Goal: Information Seeking & Learning: Learn about a topic

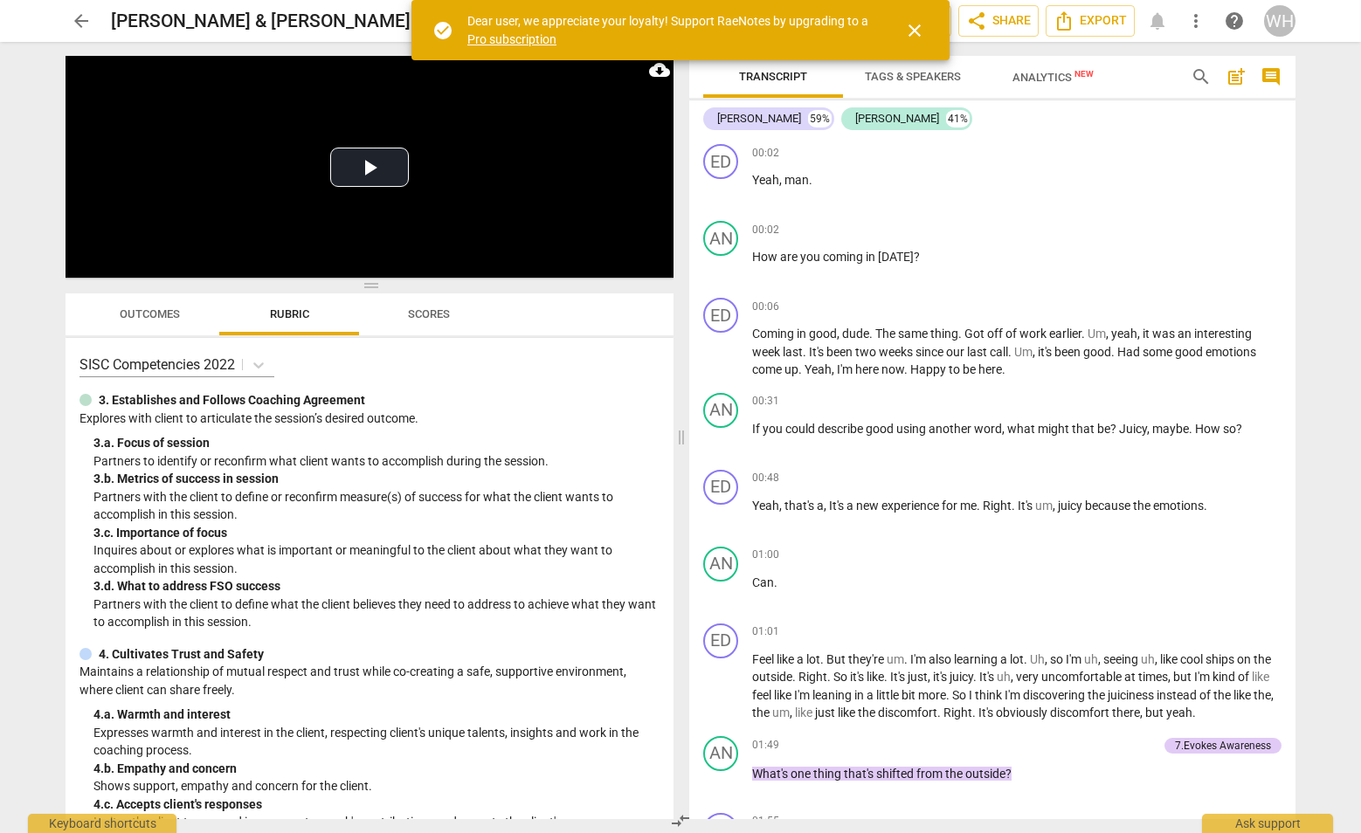
click at [921, 27] on span "close" at bounding box center [914, 30] width 21 height 21
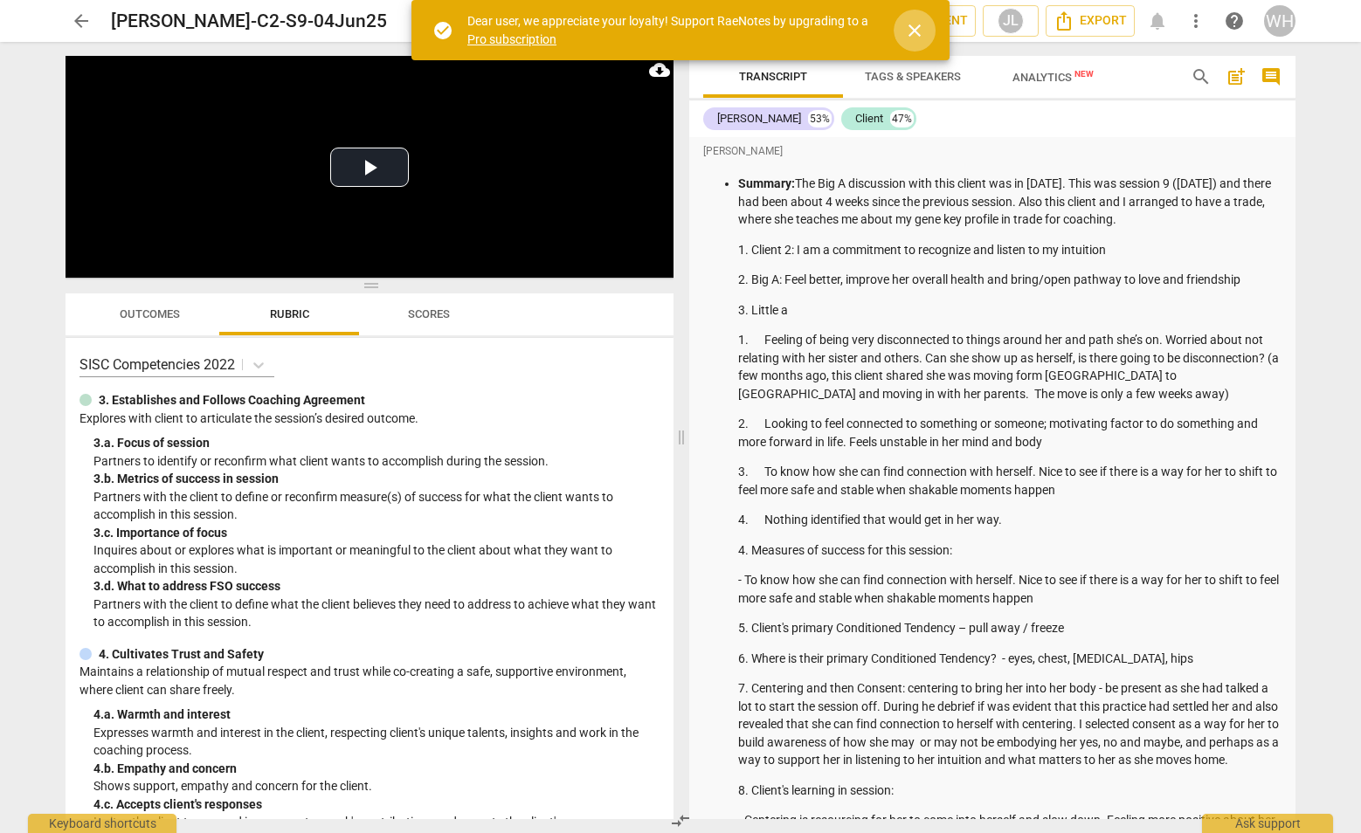
click at [918, 20] on span "close" at bounding box center [914, 30] width 21 height 21
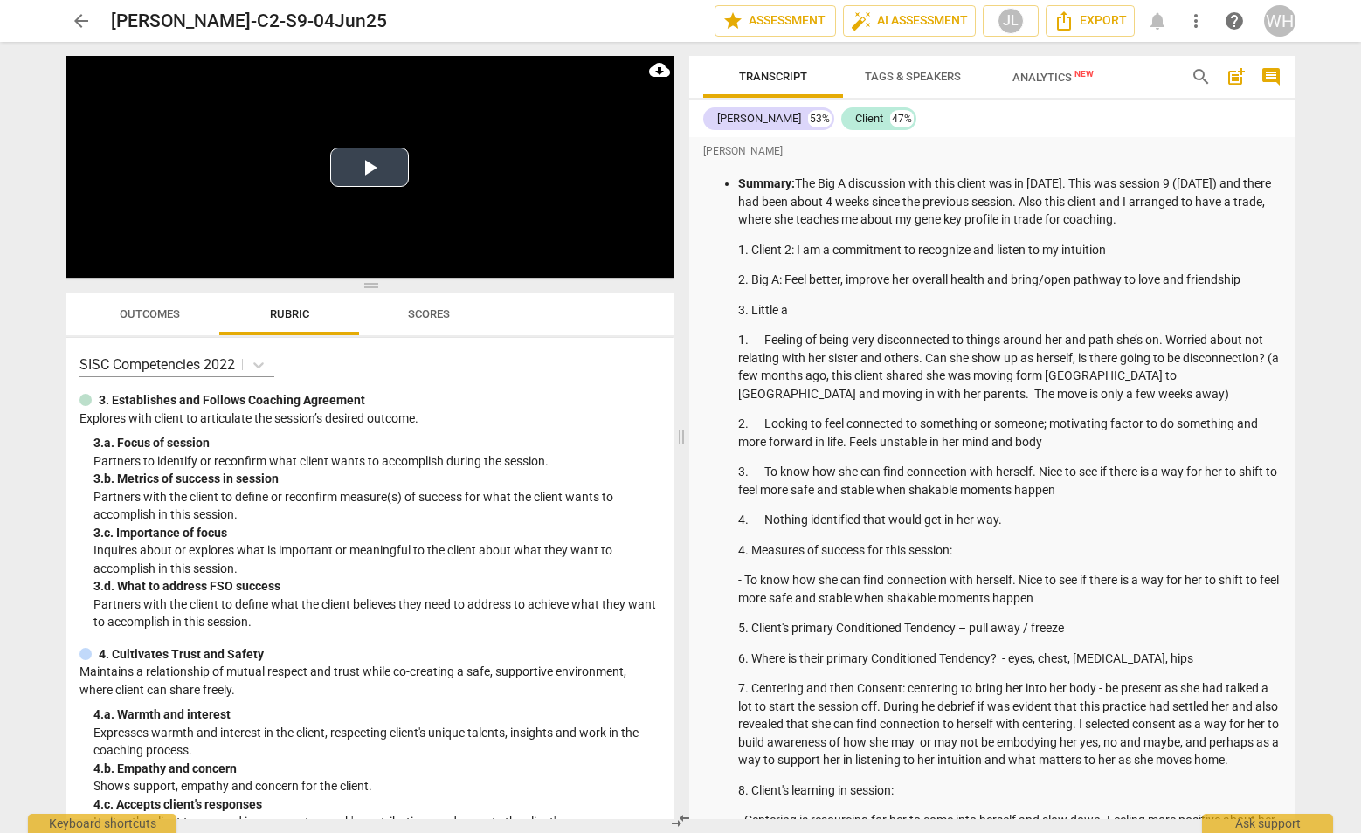
click at [366, 174] on button "Play Video" at bounding box center [369, 167] width 79 height 39
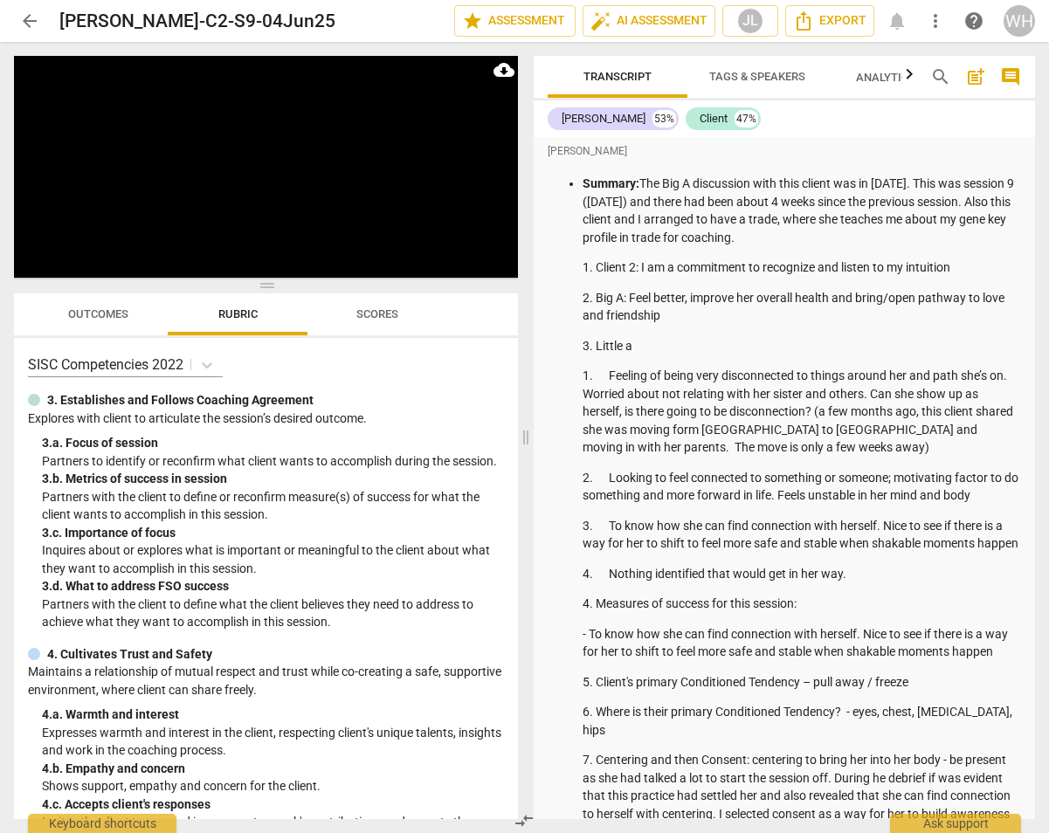
click at [969, 264] on p "1. Client 2: I am a commitment to recognize and listen to my intuition" at bounding box center [802, 268] width 439 height 18
drag, startPoint x: 969, startPoint y: 264, endPoint x: 640, endPoint y: 269, distance: 329.4
click at [640, 269] on p "1. Client 2: I am a commitment to recognize and listen to my intuition" at bounding box center [802, 268] width 439 height 18
copy p "I am a commitment to recognize and listen to my intuition"
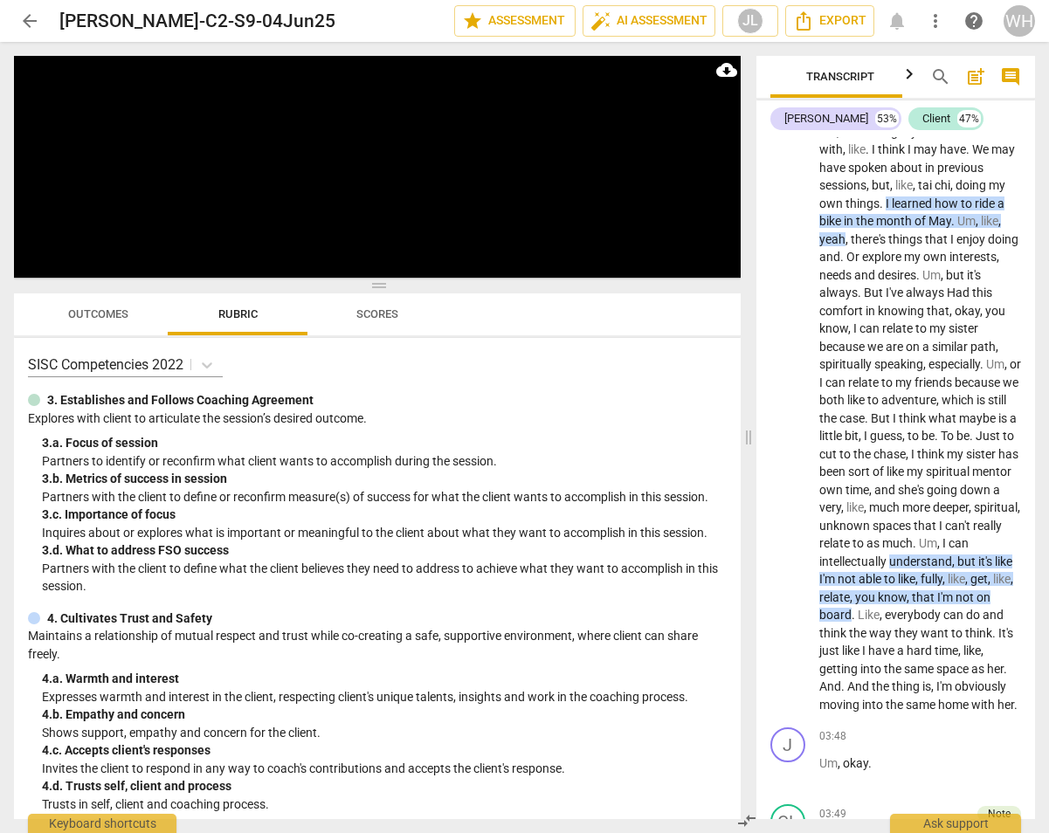
scroll to position [6413, 0]
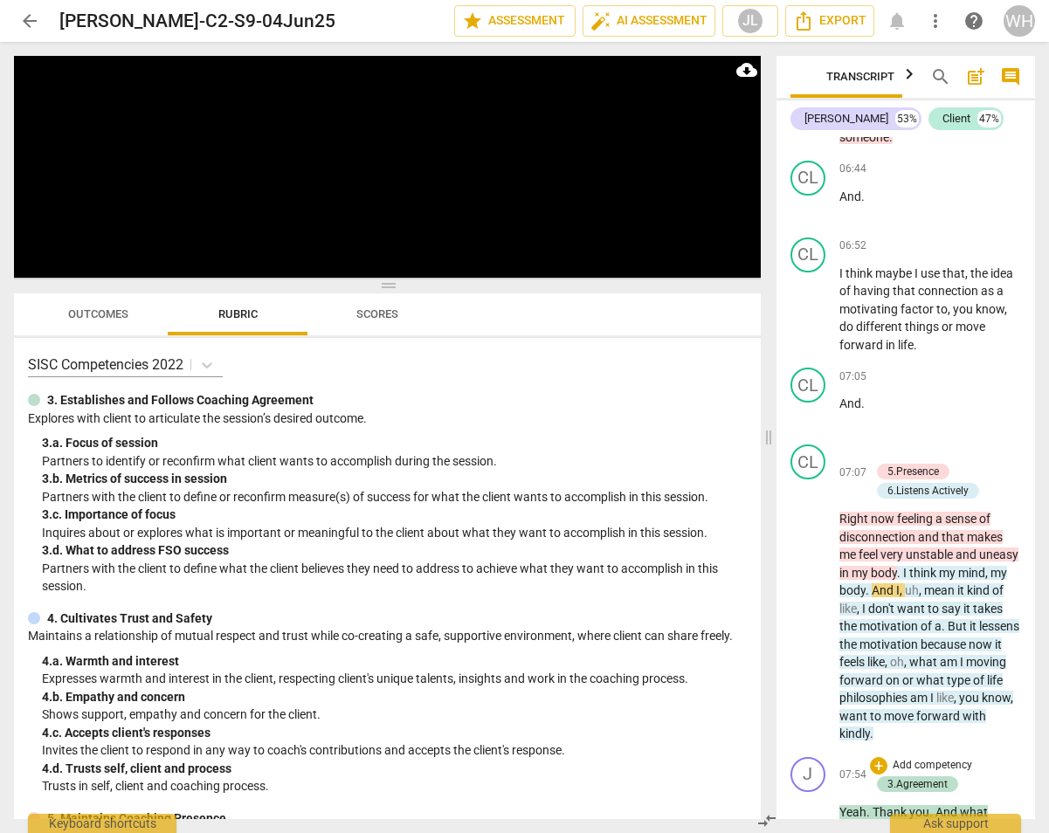
drag, startPoint x: 522, startPoint y: 437, endPoint x: 764, endPoint y: 417, distance: 243.7
click at [764, 417] on span at bounding box center [769, 438] width 10 height 792
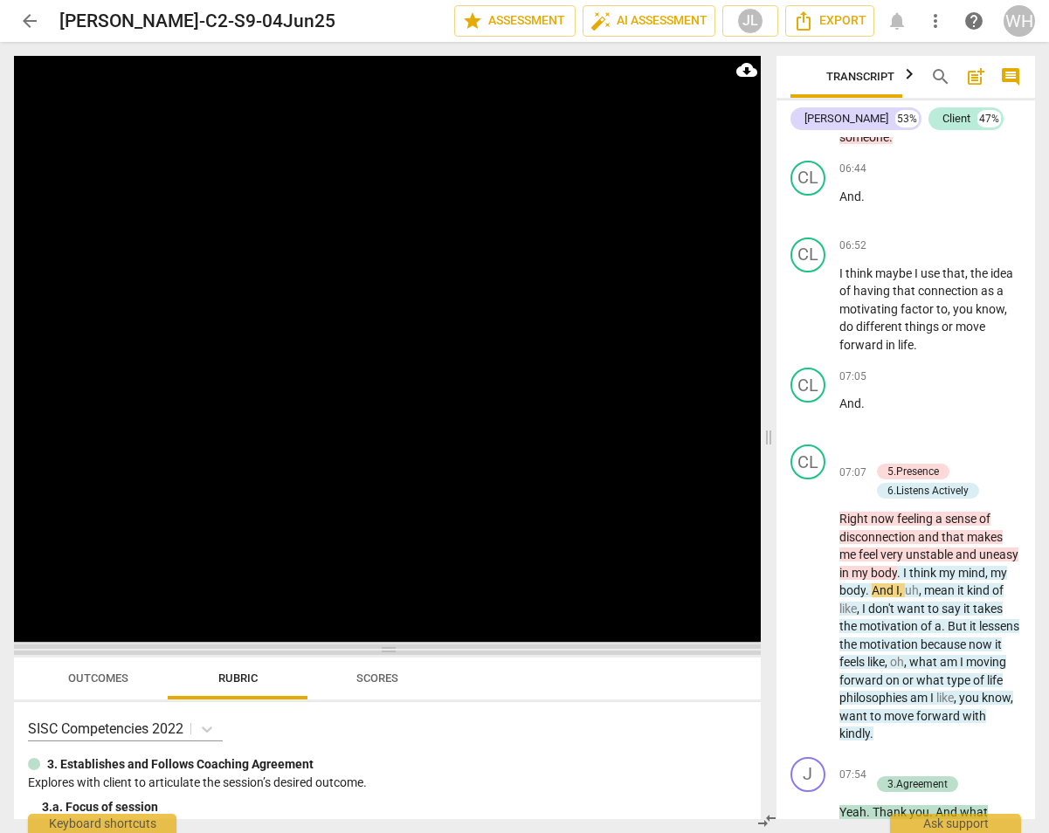
drag, startPoint x: 384, startPoint y: 287, endPoint x: 409, endPoint y: 652, distance: 365.1
click at [409, 652] on span at bounding box center [387, 650] width 747 height 10
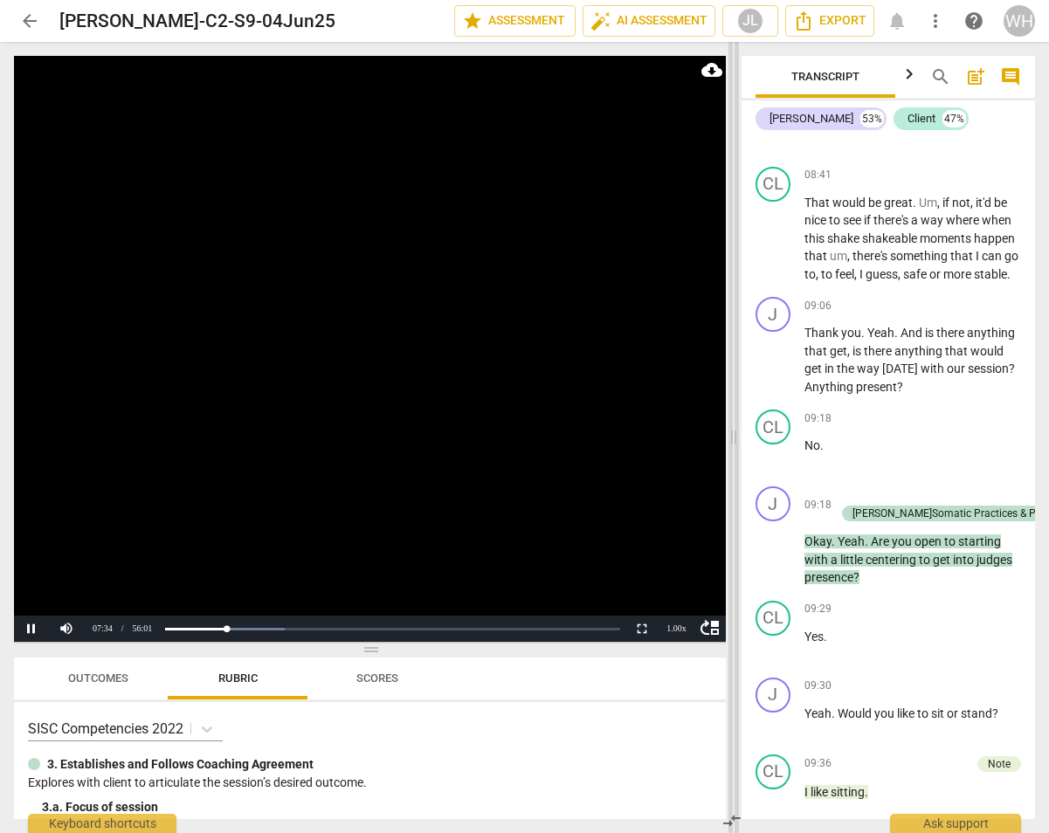
scroll to position [6116, 0]
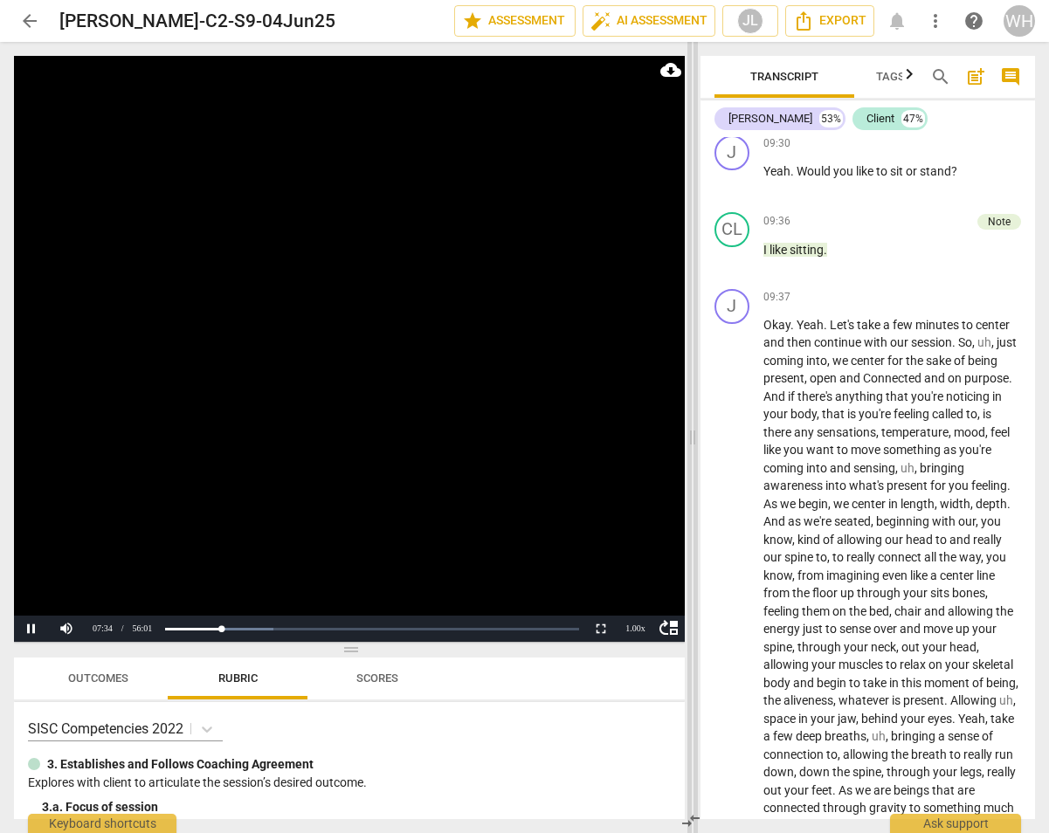
drag, startPoint x: 769, startPoint y: 441, endPoint x: 693, endPoint y: 440, distance: 76.0
click at [693, 440] on span at bounding box center [693, 438] width 10 height 792
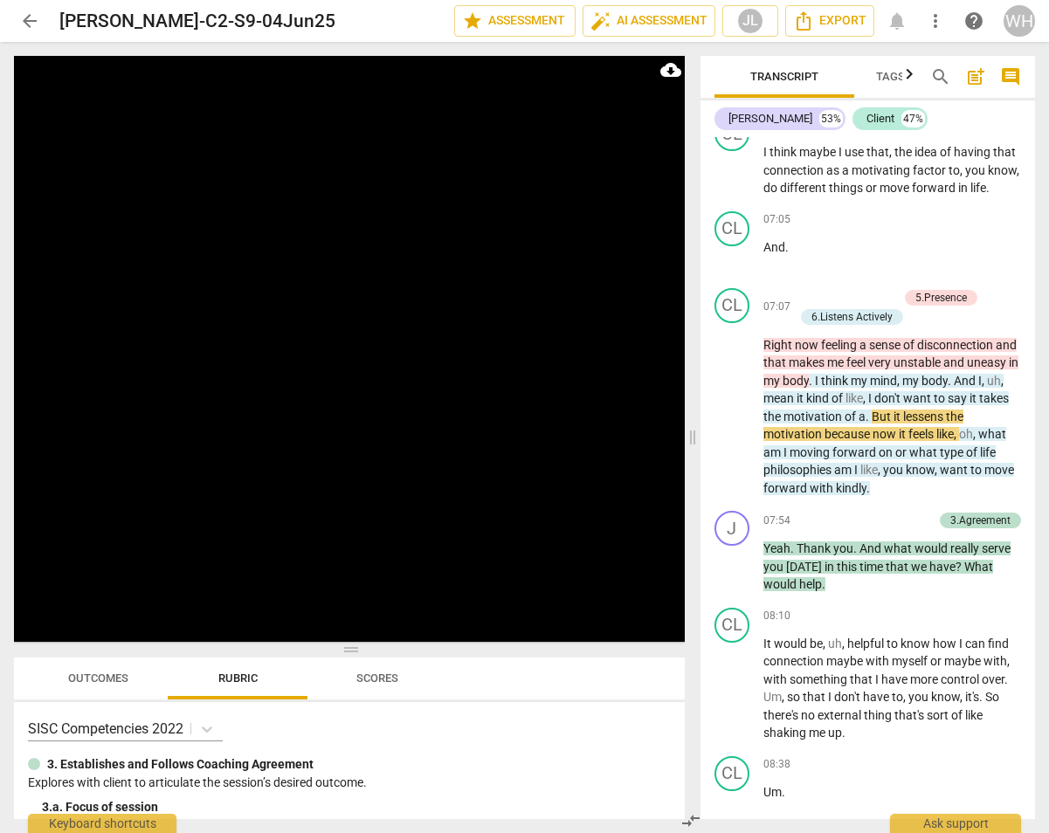
scroll to position [4926, 0]
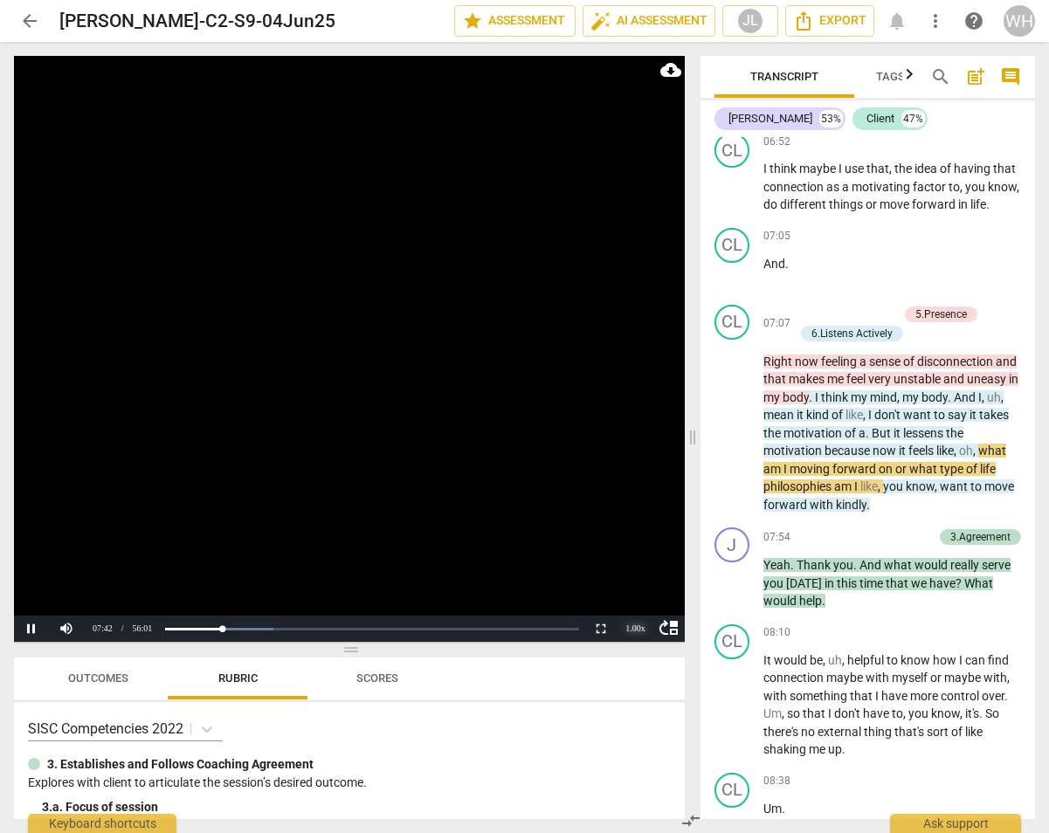
click at [631, 627] on div "1.00 x" at bounding box center [636, 629] width 35 height 26
click at [633, 588] on li "1.5x" at bounding box center [636, 587] width 35 height 19
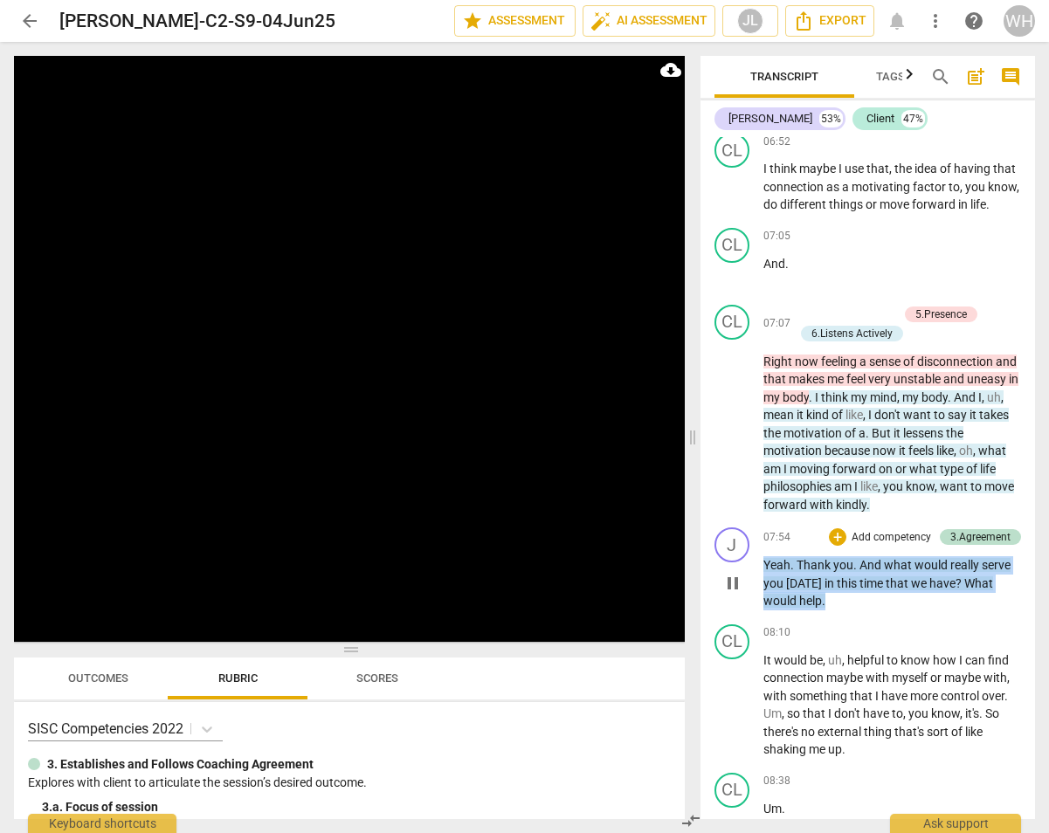
drag, startPoint x: 848, startPoint y: 565, endPoint x: 754, endPoint y: 522, distance: 104.0
click at [754, 522] on div "J play_arrow pause 07:54 + Add competency 3.Agreement keyboard_arrow_right Yeah…" at bounding box center [868, 569] width 335 height 97
copy p "Yeah . Thank you . And what would really serve you [DATE] in this time that we …"
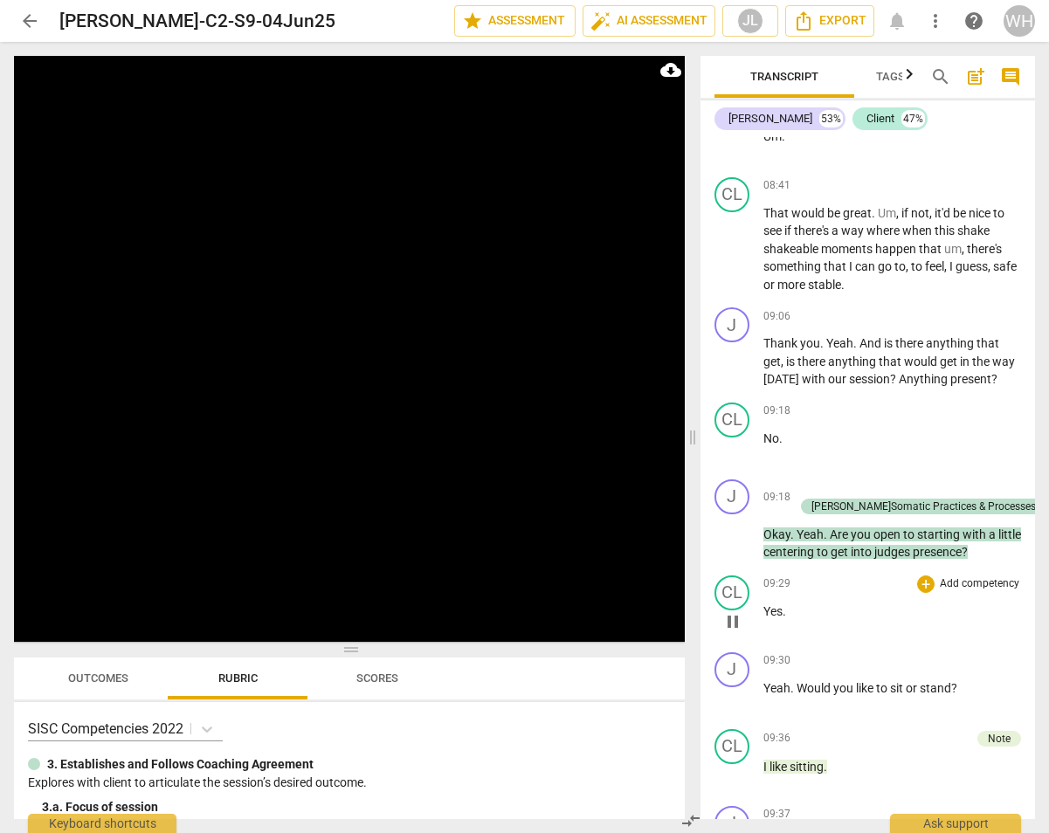
scroll to position [5623, 0]
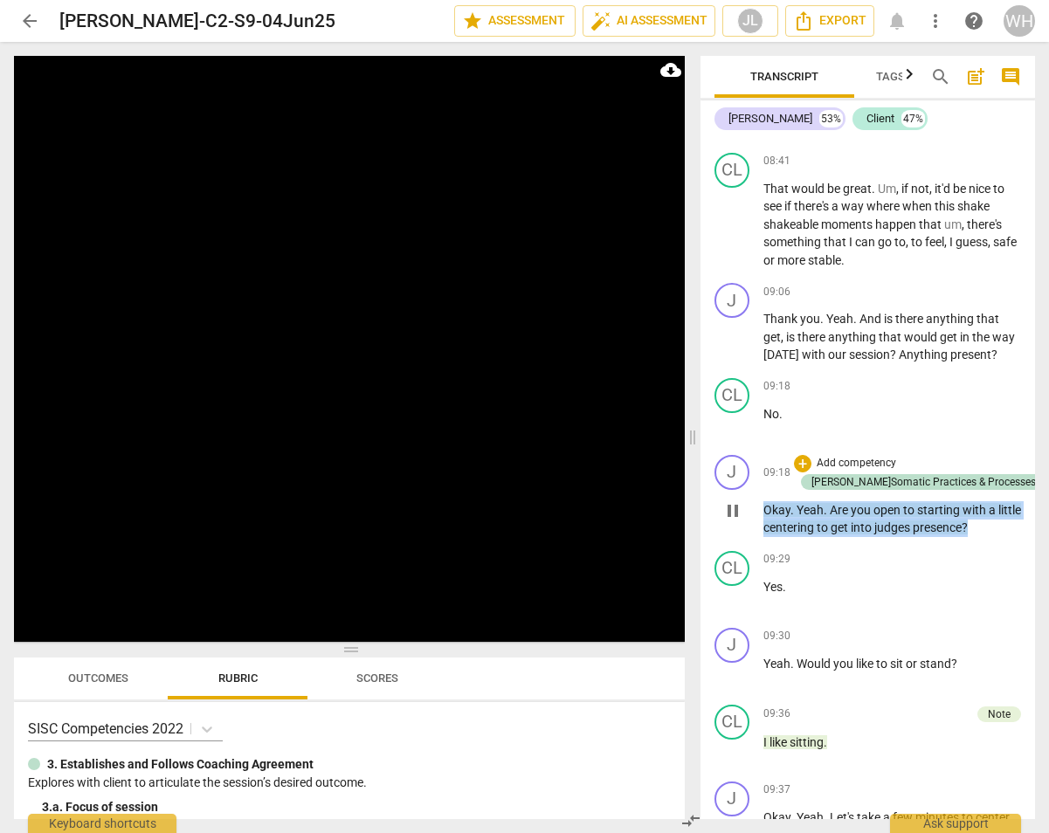
drag, startPoint x: 1010, startPoint y: 483, endPoint x: 757, endPoint y: 459, distance: 253.7
click at [757, 459] on div "J play_arrow pause 09:18 + Add competency [PERSON_NAME]Somatic Practices & Proc…" at bounding box center [868, 496] width 335 height 96
copy p "Okay . Yeah . Are you open to starting with a little centering to get into judg…"
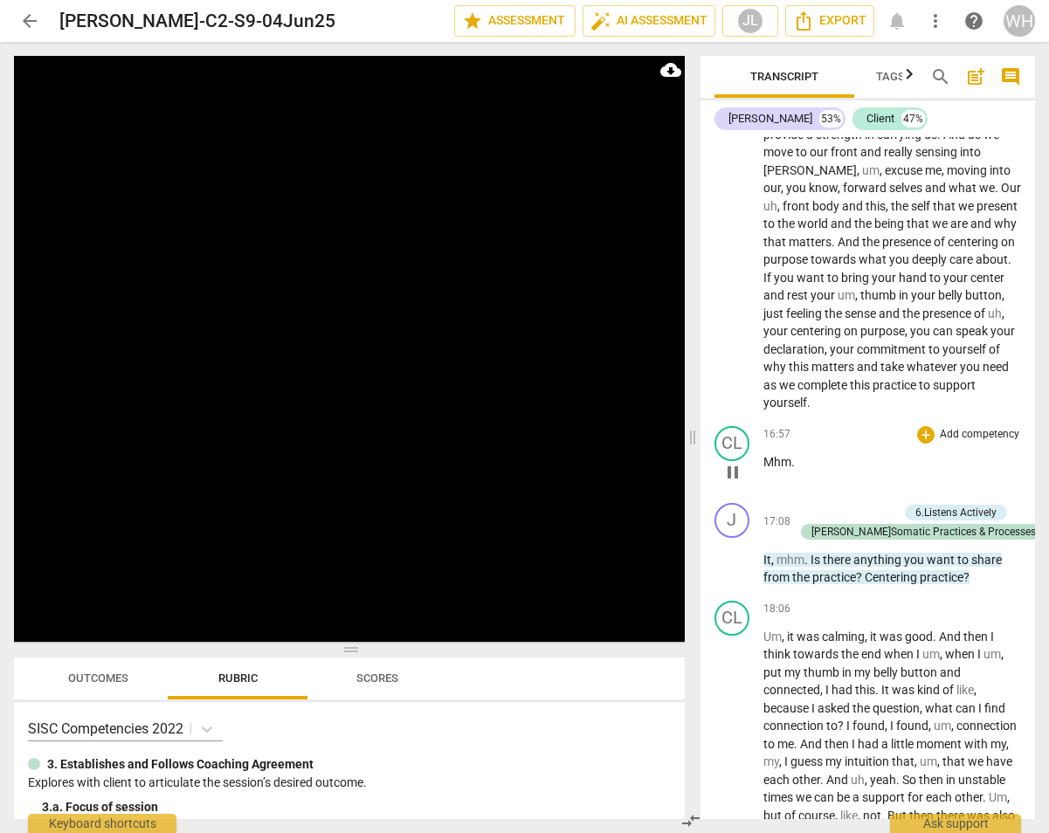
scroll to position [7527, 0]
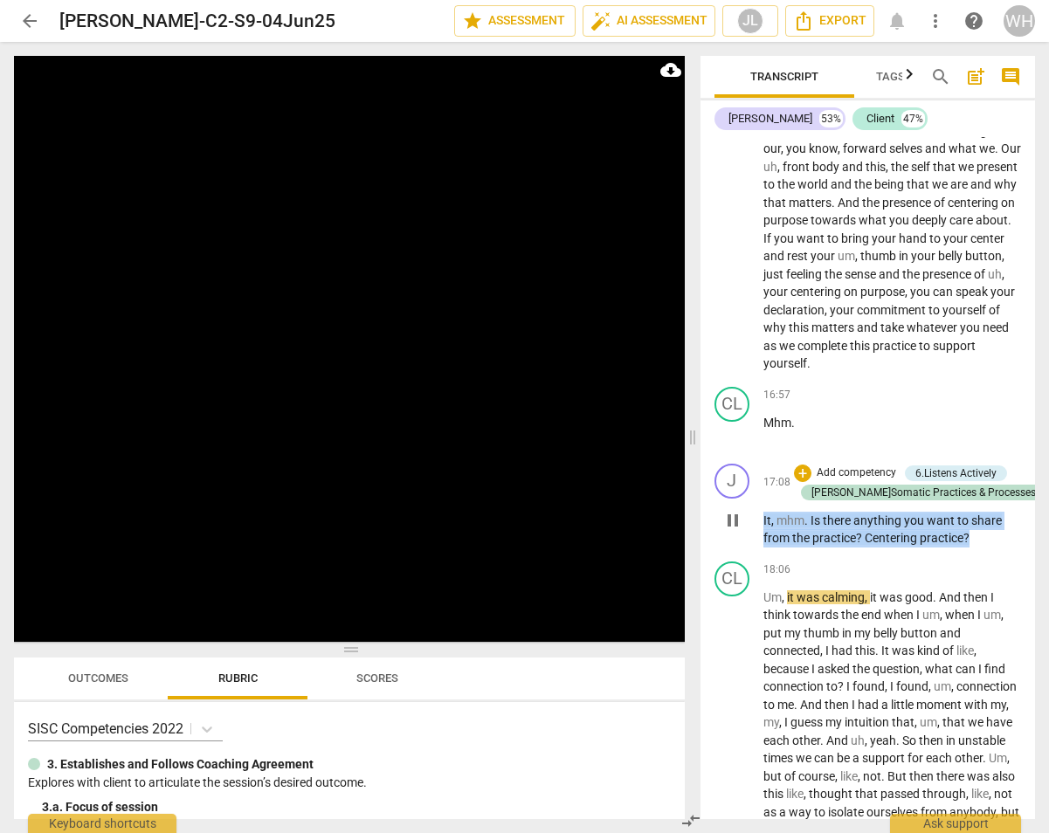
drag, startPoint x: 983, startPoint y: 489, endPoint x: 754, endPoint y: 463, distance: 230.4
click at [754, 463] on div "J play_arrow pause 17:08 + Add competency 6.Listens Actively [PERSON_NAME]Somat…" at bounding box center [868, 506] width 335 height 98
copy p "It , mhm . Is there anything you want to share from the practice ? Centering pr…"
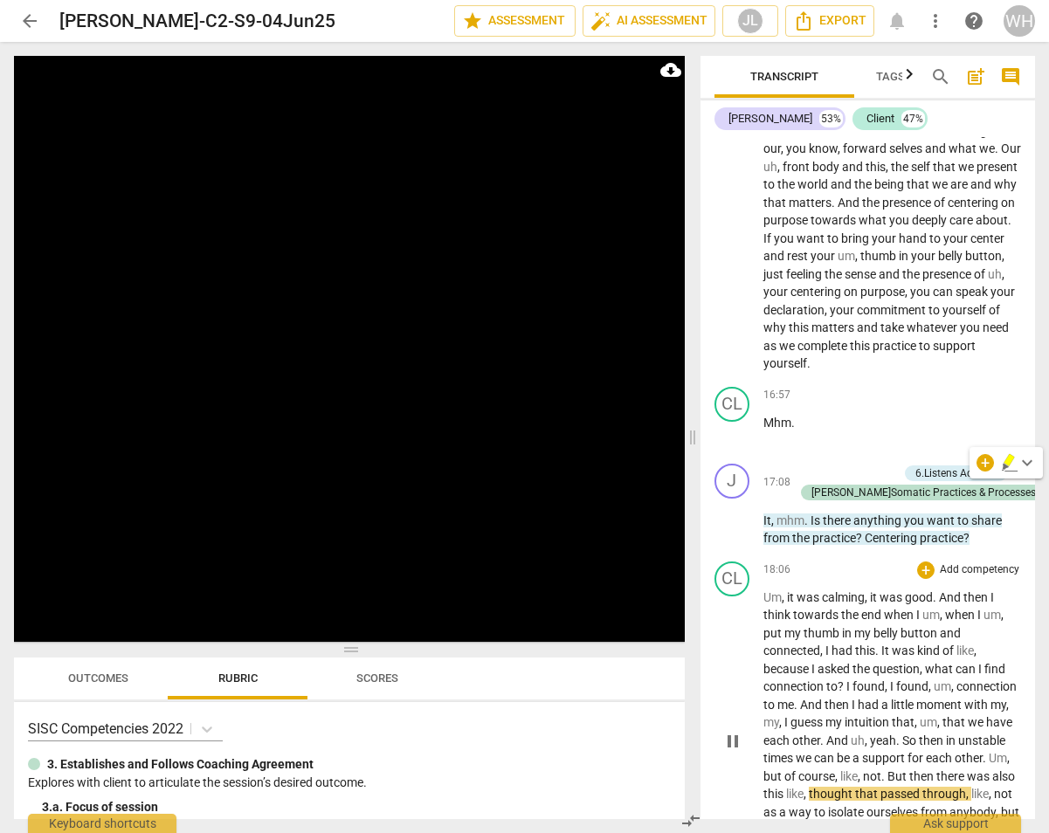
click at [882, 591] on span "was" at bounding box center [892, 598] width 25 height 14
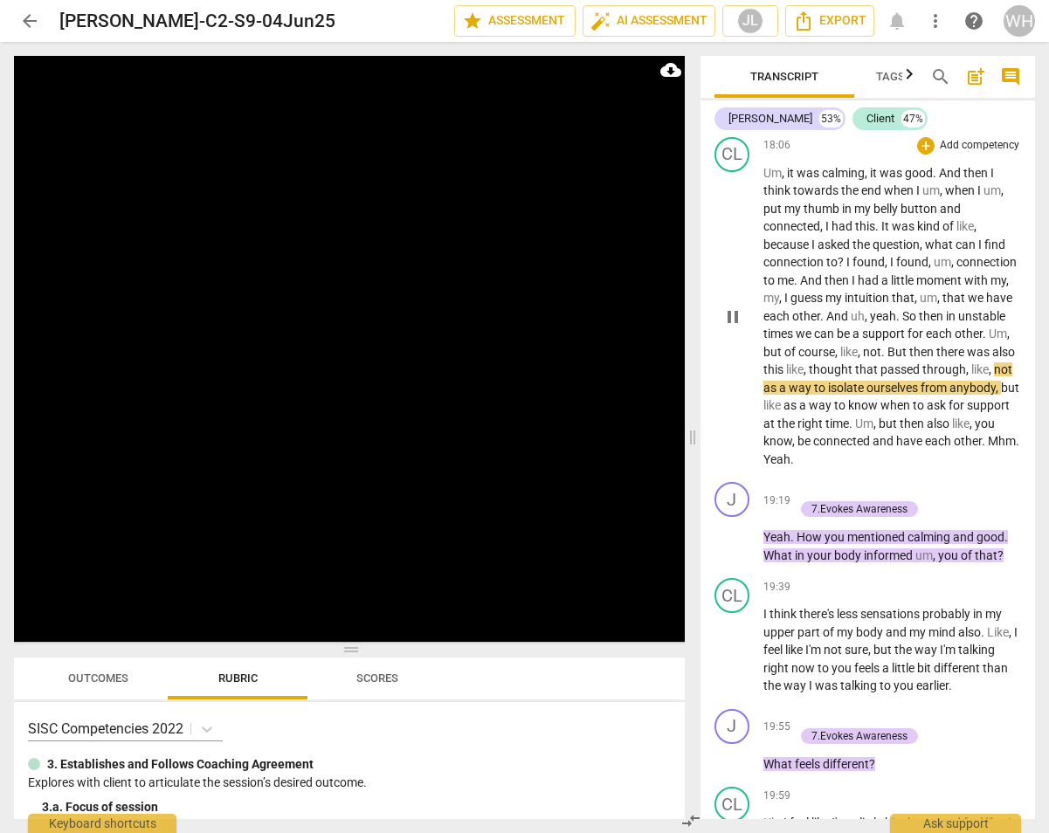
scroll to position [7953, 0]
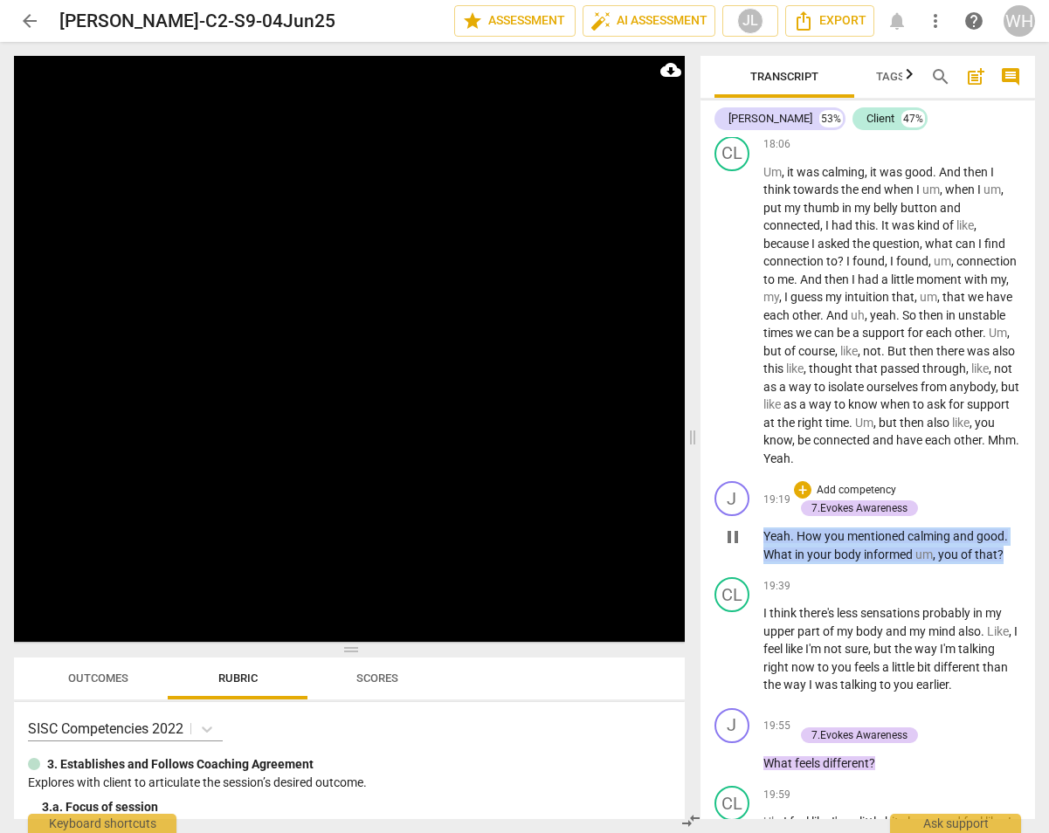
drag, startPoint x: 1019, startPoint y: 498, endPoint x: 754, endPoint y: 468, distance: 266.4
click at [754, 474] on div "J play_arrow pause 19:19 + Add competency 7.Evokes Awareness keyboard_arrow_rig…" at bounding box center [868, 522] width 335 height 96
copy p "Yeah . How you mentioned calming and good . What in your body informed um , you…"
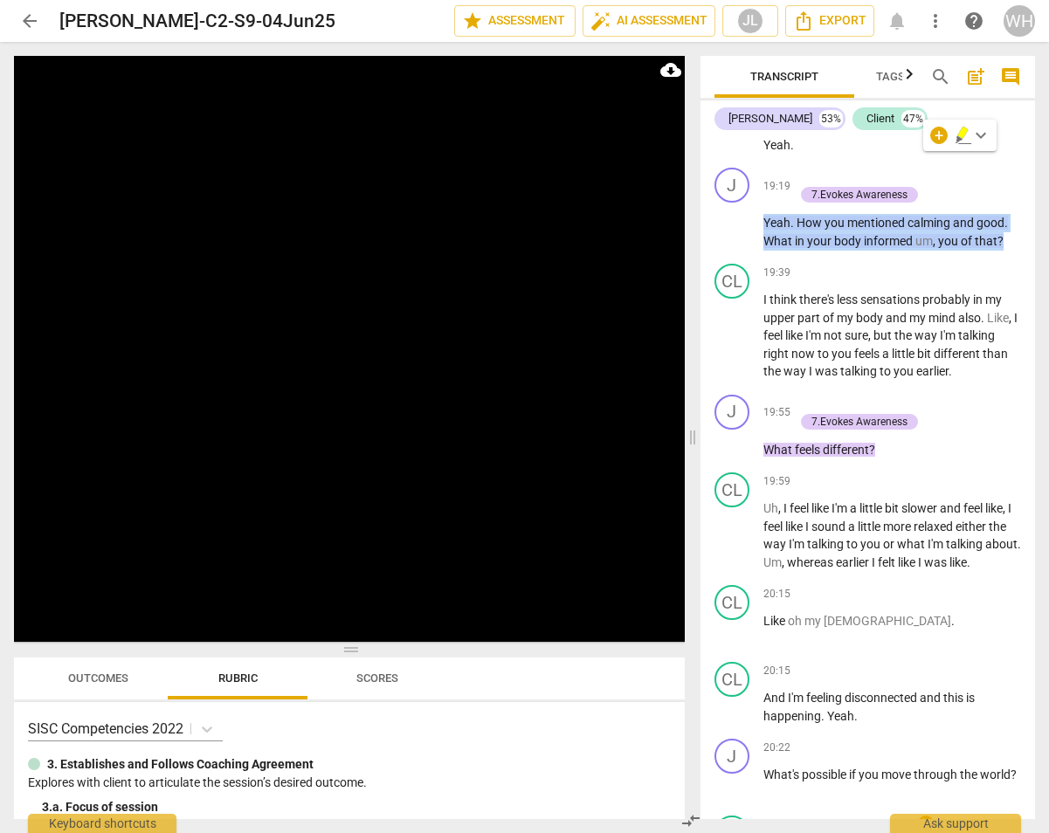
scroll to position [8265, 0]
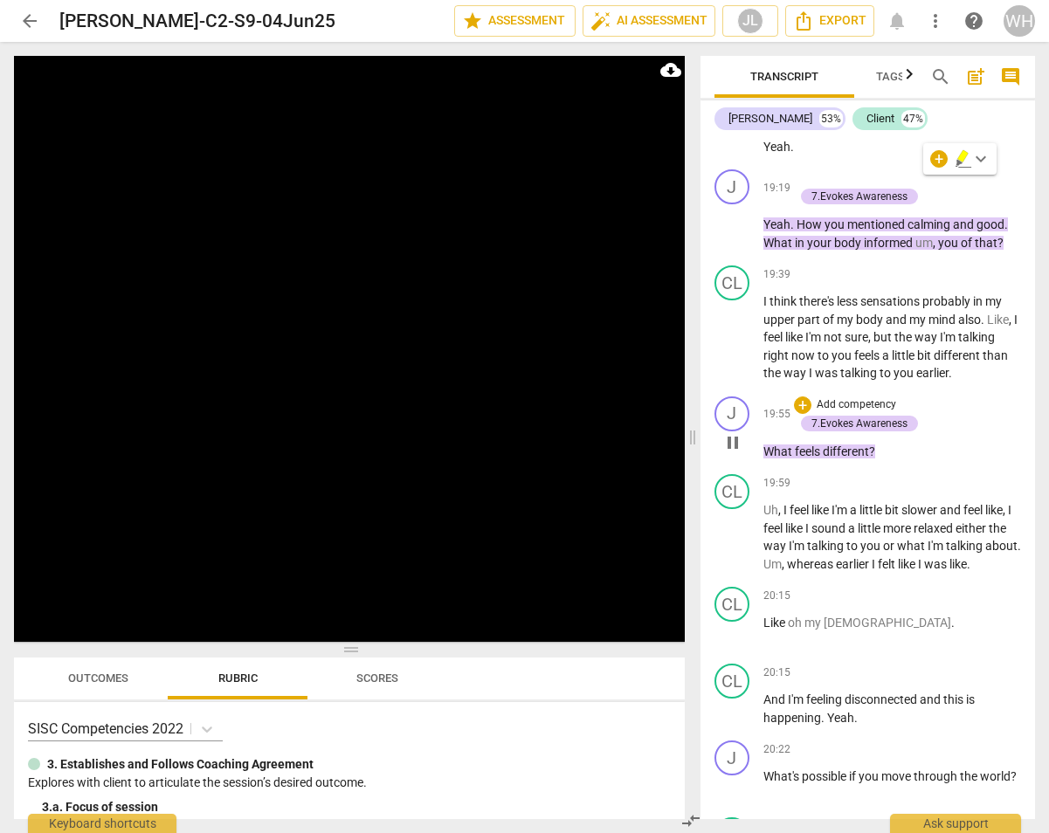
click at [901, 397] on div "J play_arrow pause 19:55 + Add competency 7.Evokes Awareness keyboard_arrow_rig…" at bounding box center [868, 429] width 335 height 79
drag, startPoint x: 899, startPoint y: 392, endPoint x: 751, endPoint y: 388, distance: 147.7
click at [751, 390] on div "J play_arrow pause 19:55 + Add competency 7.Evokes Awareness keyboard_arrow_rig…" at bounding box center [868, 429] width 335 height 79
copy p "What feels different ?"
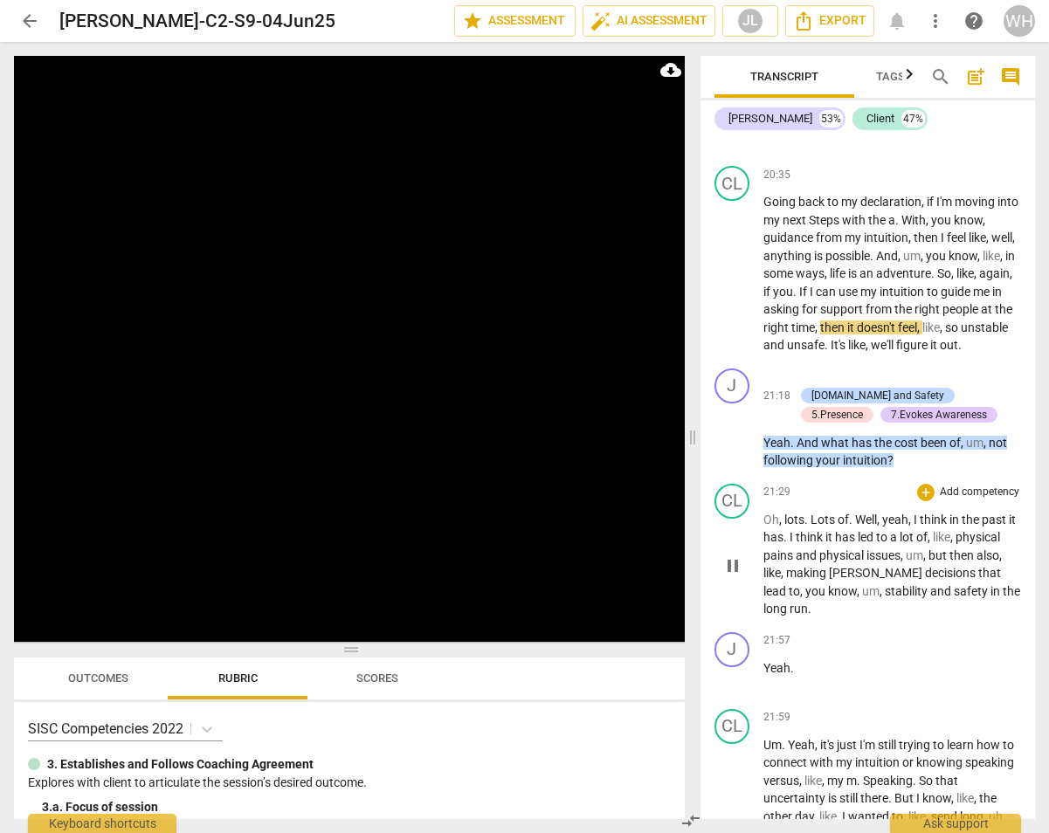
scroll to position [9056, 0]
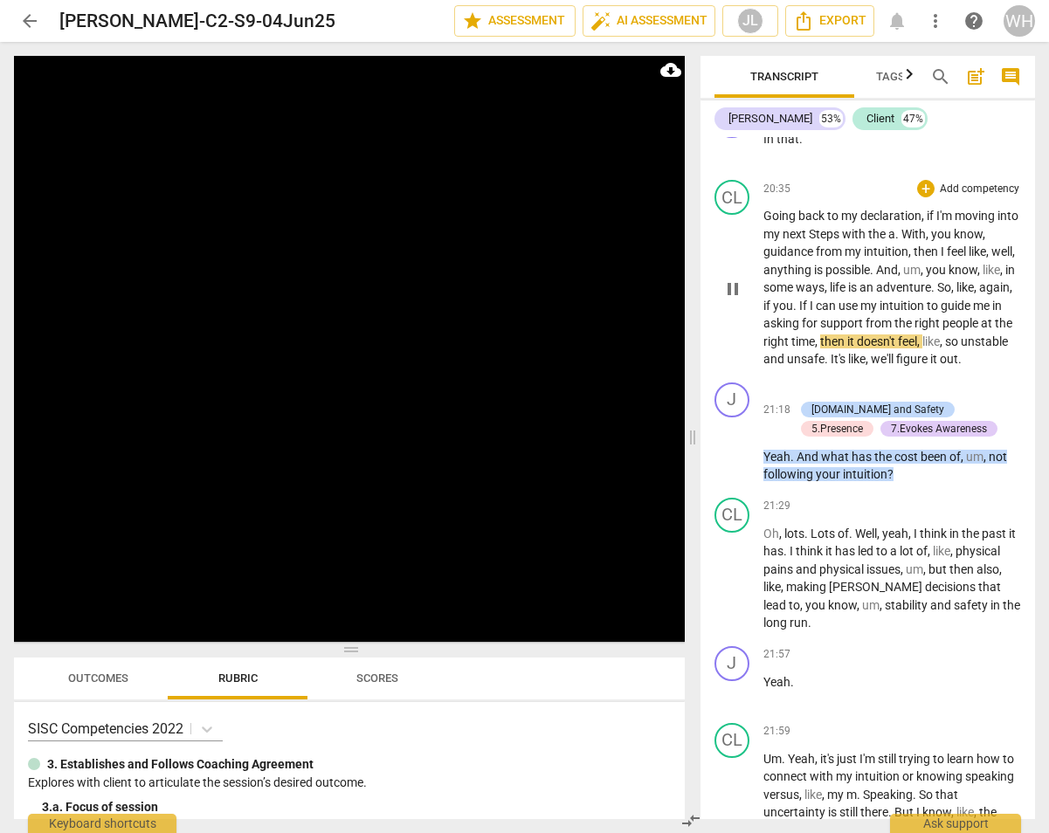
click at [815, 335] on span "time" at bounding box center [804, 342] width 24 height 14
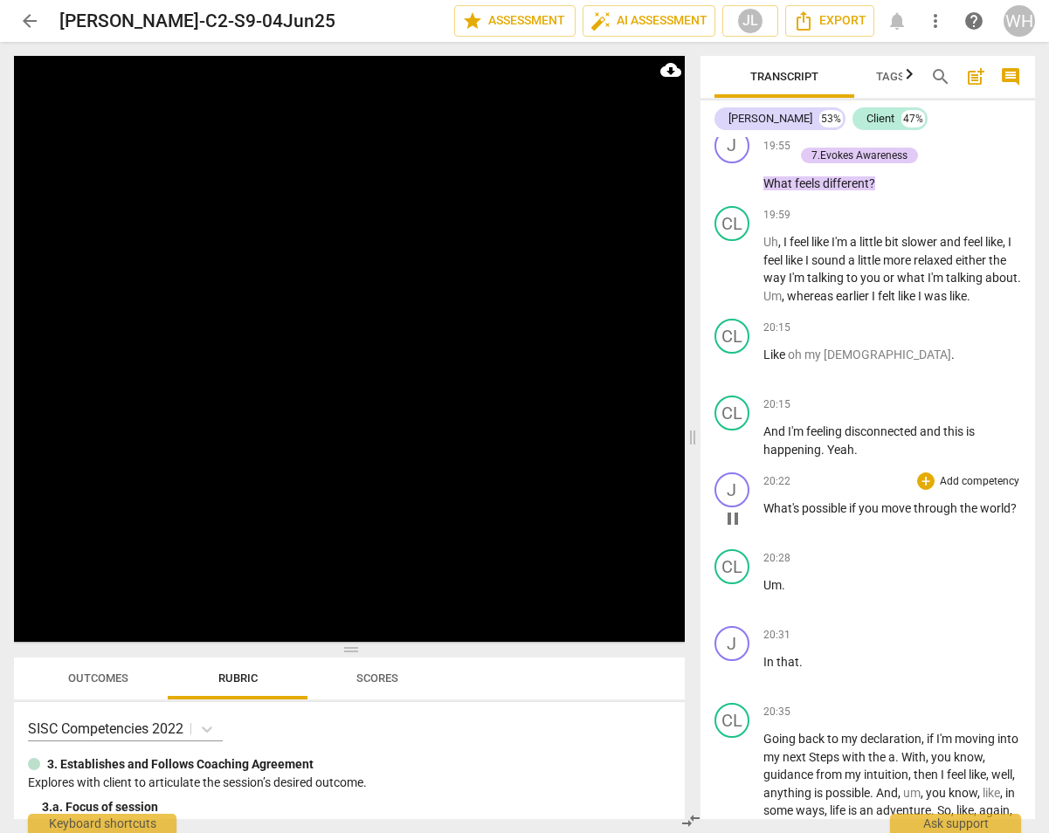
scroll to position [9375, 0]
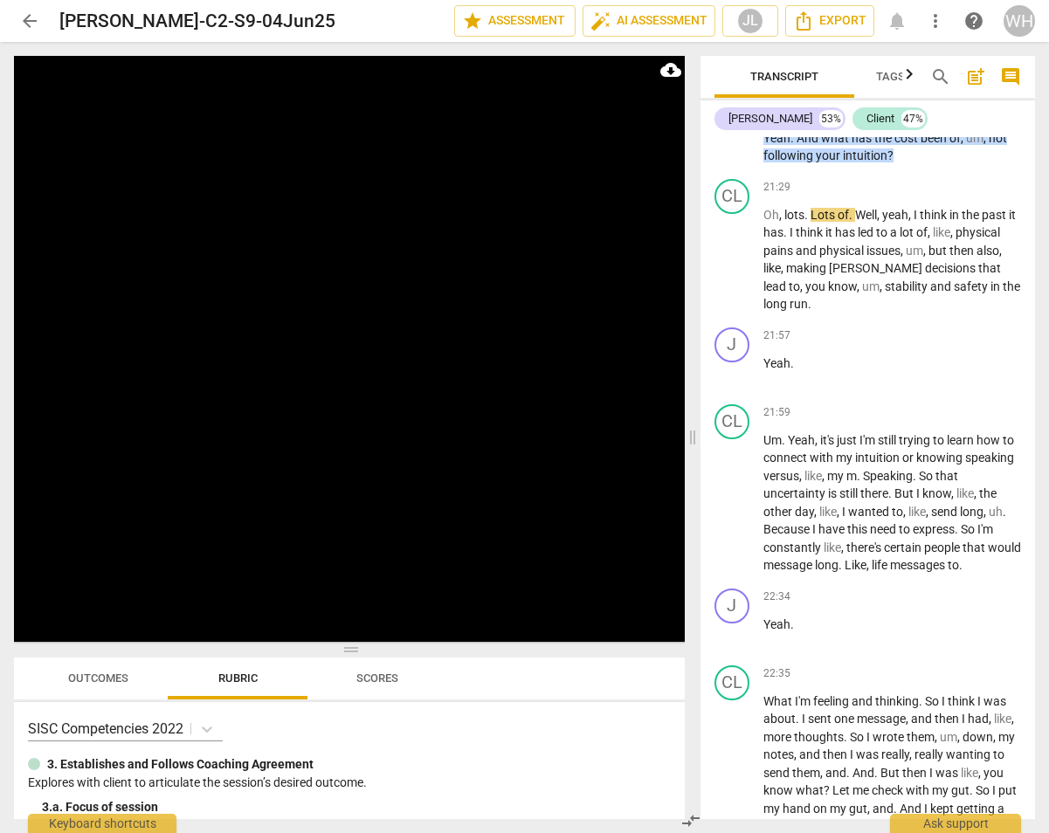
drag, startPoint x: 829, startPoint y: 465, endPoint x: 765, endPoint y: 445, distance: 66.9
click at [765, 445] on div "[PERSON_NAME] Summary: The Big A discussion with this client was in [DATE]. Thi…" at bounding box center [868, 478] width 335 height 682
click at [860, 321] on div "J play_arrow pause 21:57 + Add competency keyboard_arrow_right Yeah ." at bounding box center [868, 359] width 335 height 77
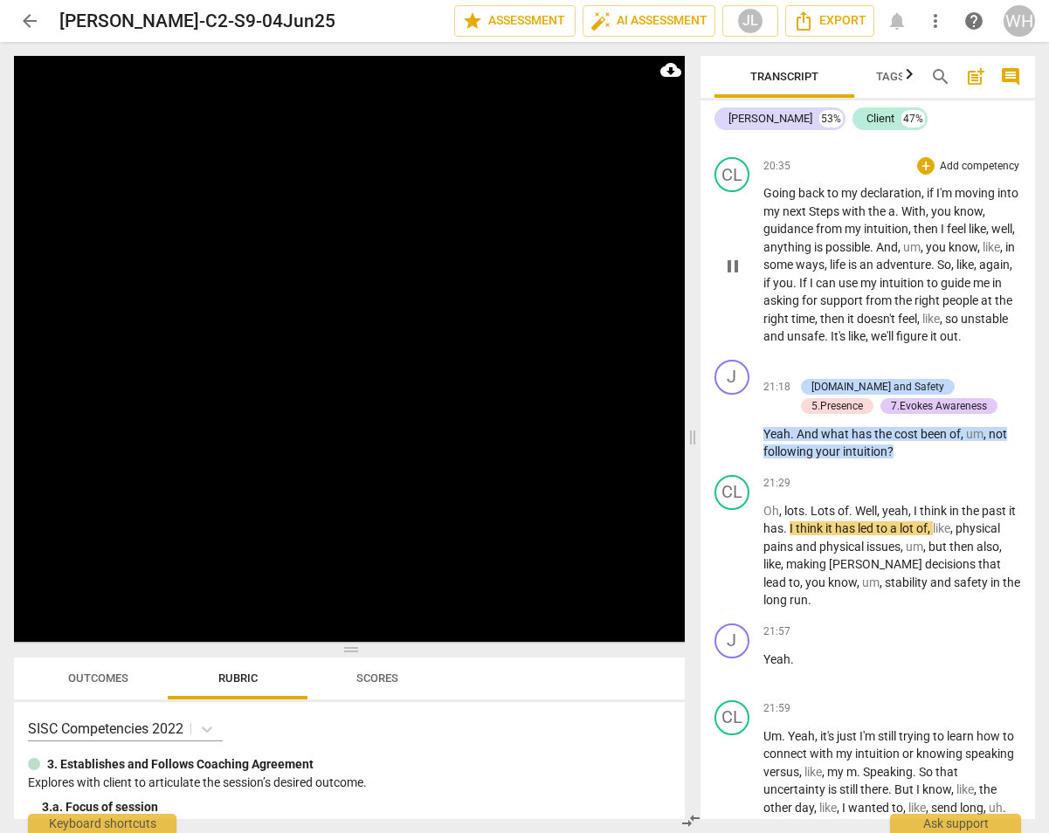
scroll to position [9081, 0]
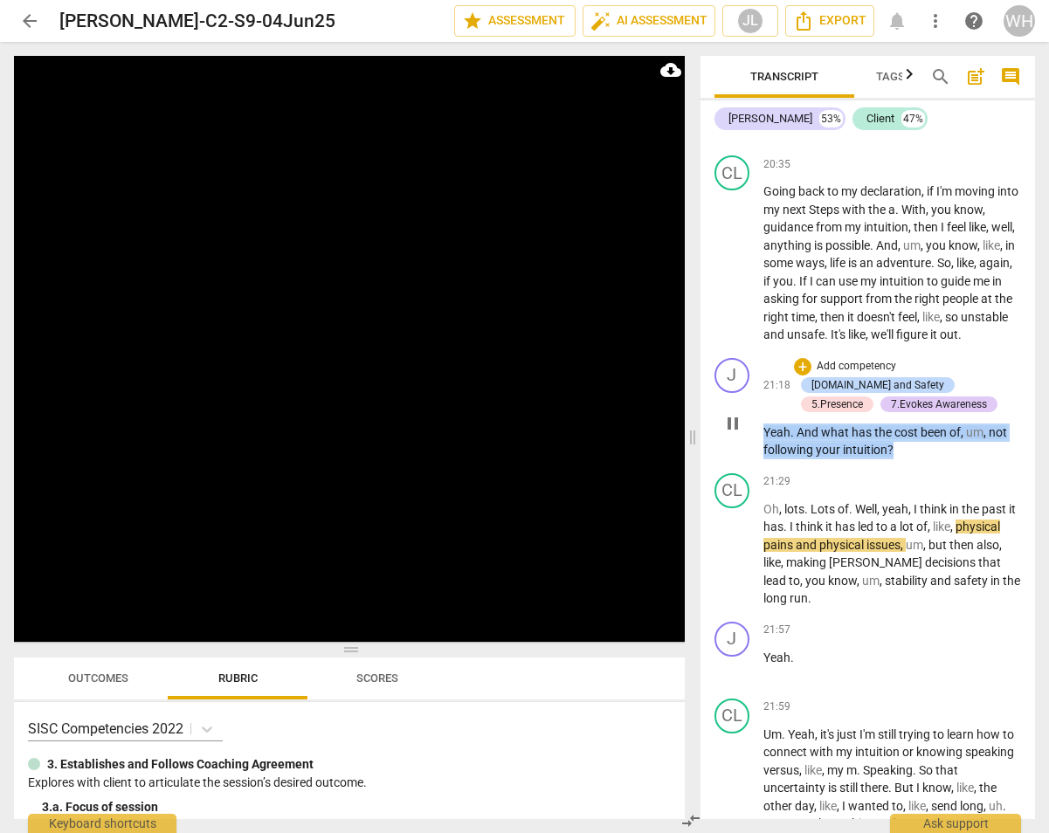
drag, startPoint x: 916, startPoint y: 384, endPoint x: 755, endPoint y: 363, distance: 163.0
click at [755, 363] on div "J play_arrow pause 21:18 + Add competency [DOMAIN_NAME] and Safety 5.Presence 7…" at bounding box center [868, 408] width 335 height 115
copy p "Yeah . And what has the cost been of , um , not following your intuition ?"
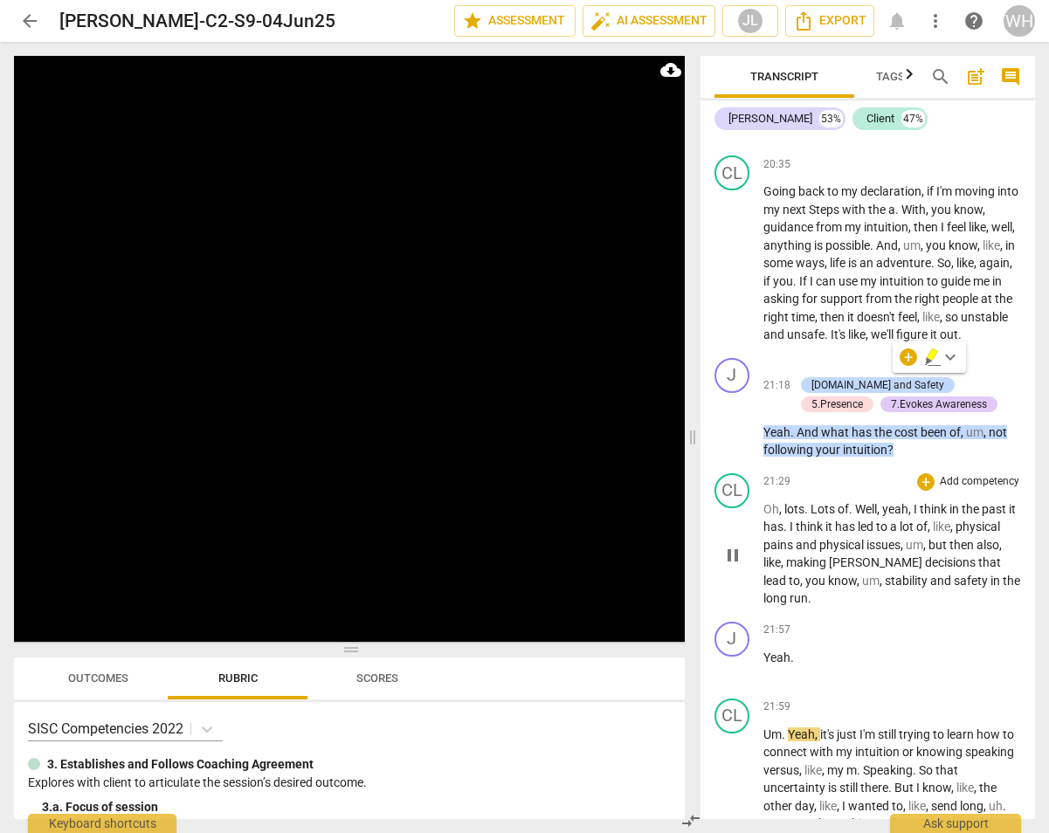
click at [903, 501] on p "Oh , lots . Lots of . Well , yeah , I think in the past it has . I think it has…" at bounding box center [893, 554] width 259 height 107
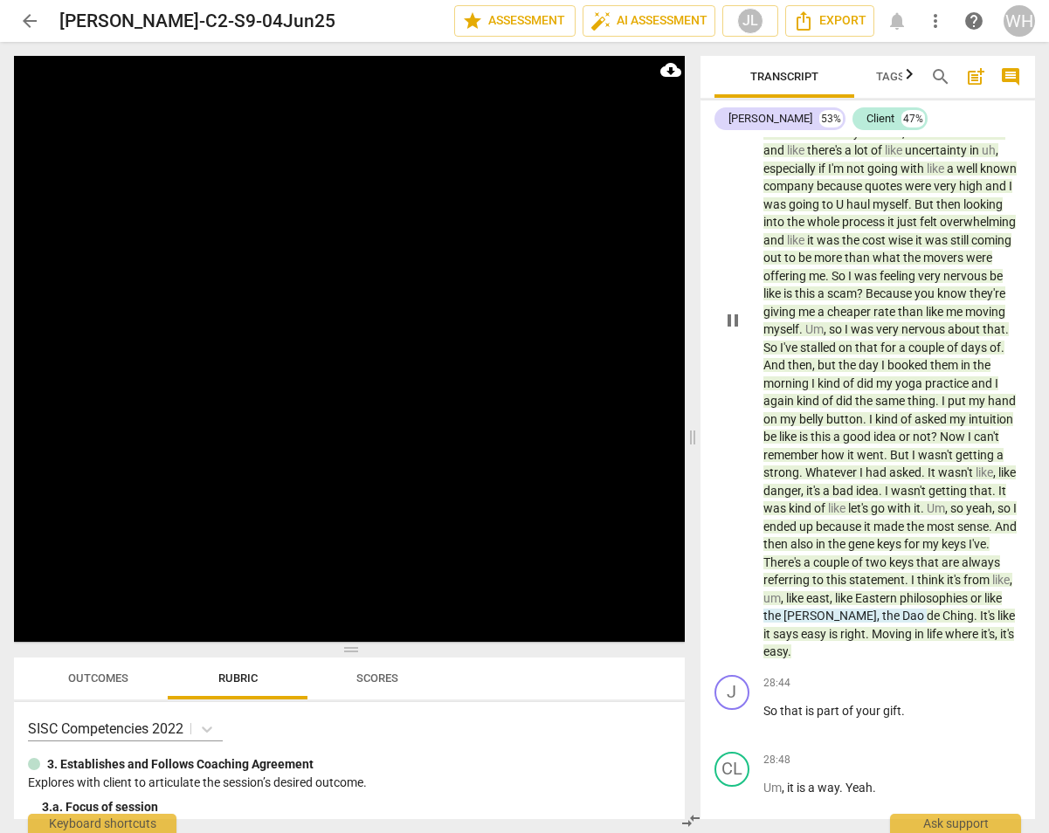
scroll to position [13143, 0]
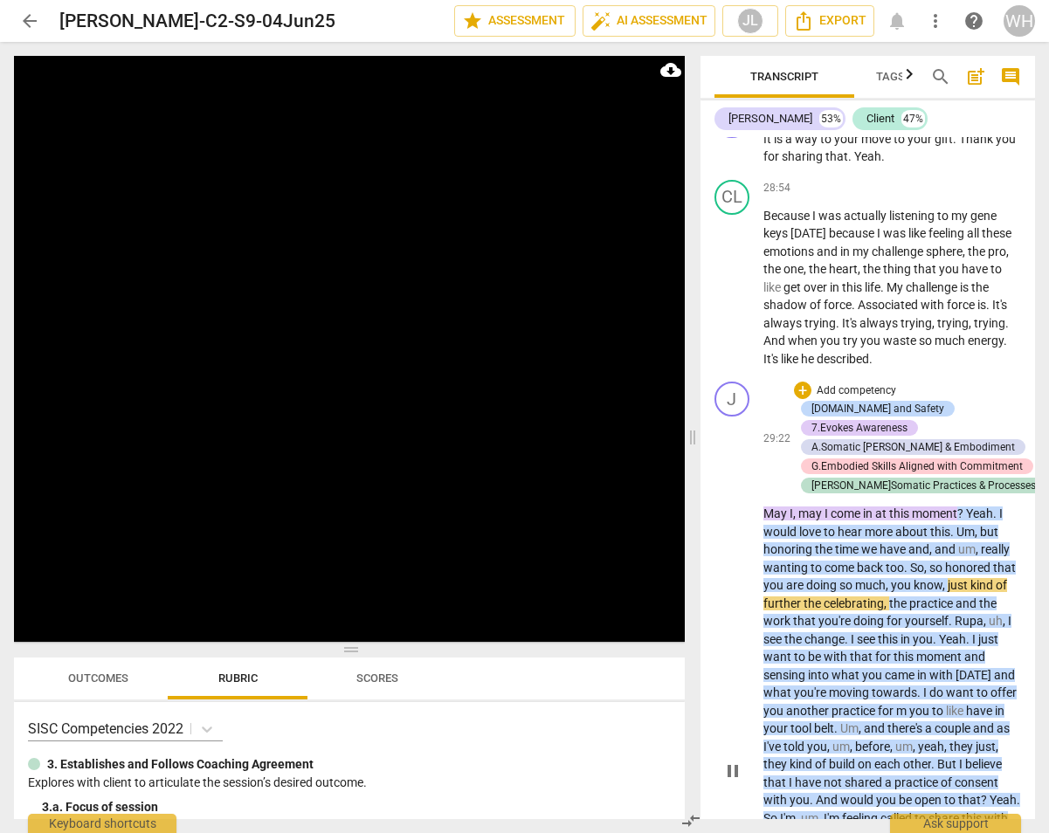
click at [722, 417] on div "play_arrow pause" at bounding box center [741, 772] width 45 height 710
click at [735, 449] on div "play_arrow pause" at bounding box center [741, 772] width 45 height 710
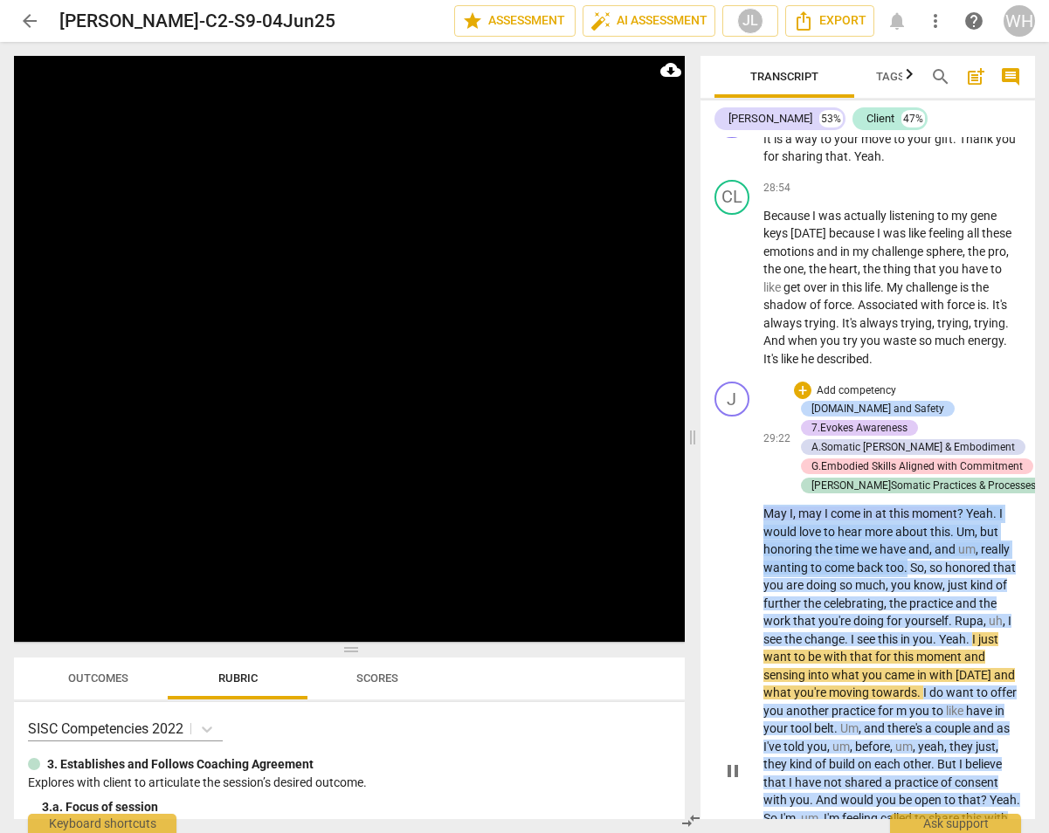
drag, startPoint x: 909, startPoint y: 466, endPoint x: 749, endPoint y: 417, distance: 167.2
click at [749, 417] on div "J play_arrow pause 29:22 + Add competency [DOMAIN_NAME] and Safety 7.Evokes Awa…" at bounding box center [868, 757] width 335 height 764
copy p "May I , may I come in at this moment ? Yeah . I would love to hear more about t…"
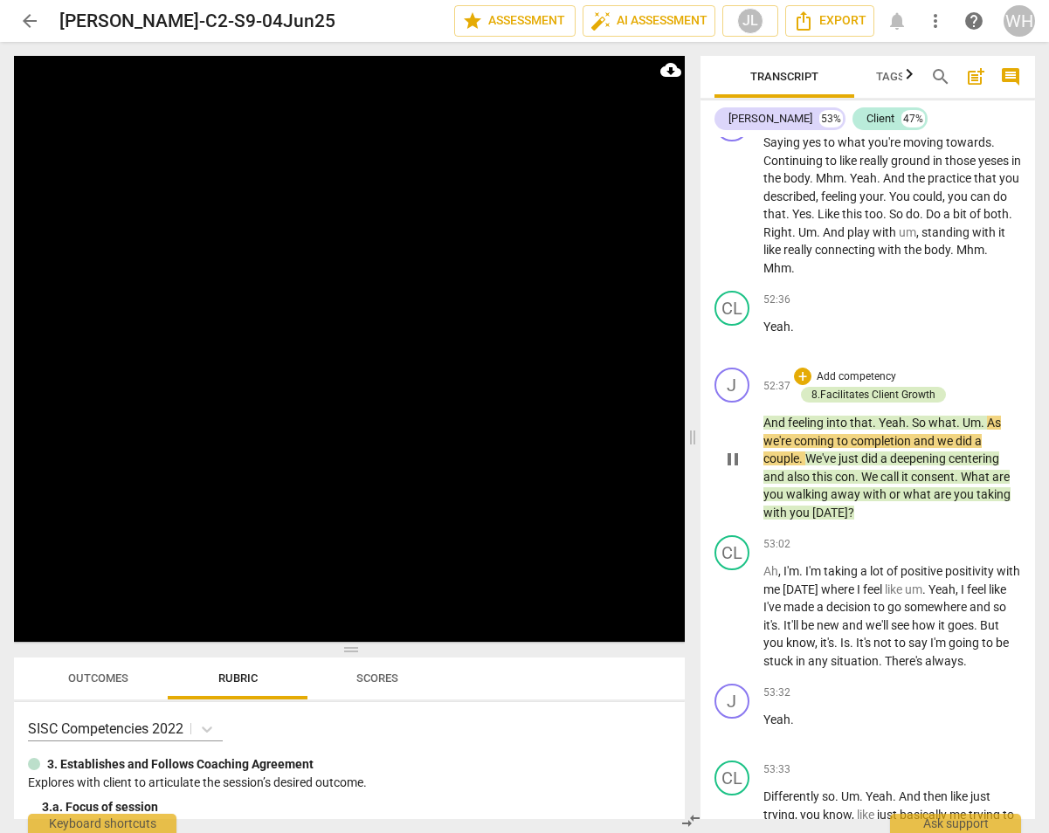
scroll to position [24787, 0]
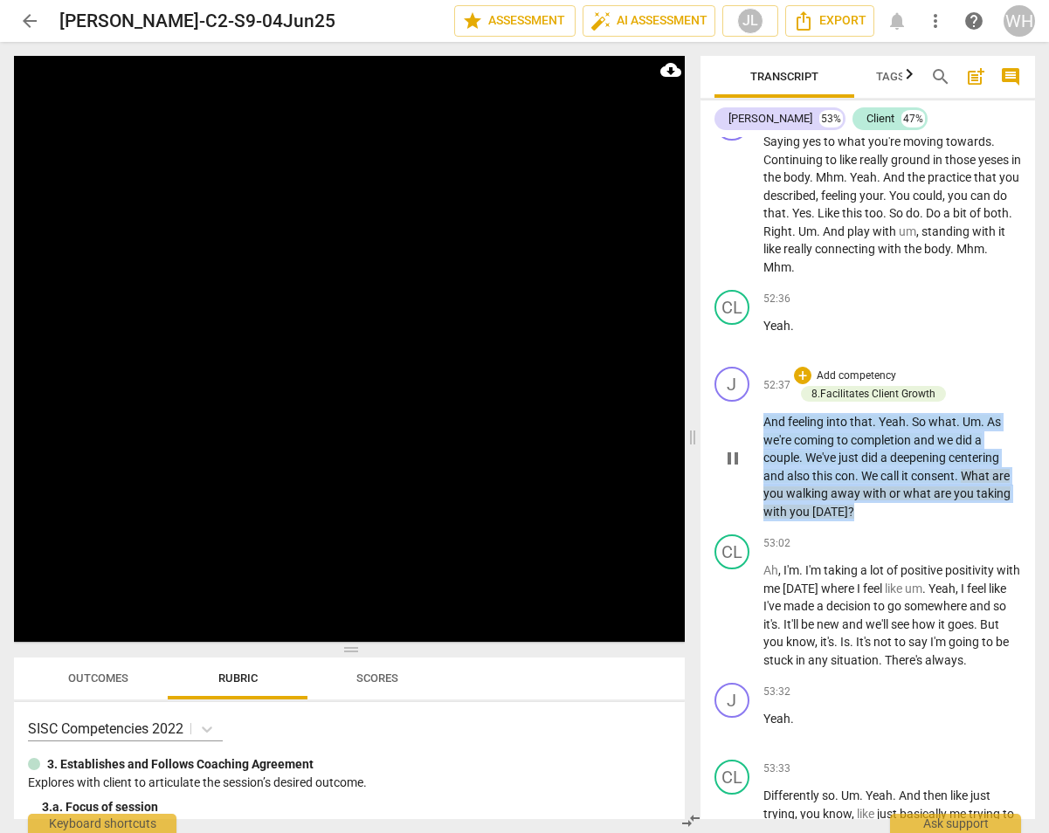
drag, startPoint x: 865, startPoint y: 460, endPoint x: 752, endPoint y: 357, distance: 152.7
click at [752, 360] on div "J play_arrow pause 52:37 + Add competency 8.Facilitates Client Growth keyboard_…" at bounding box center [868, 444] width 335 height 168
copy p "And feeling into that . Yeah . So what . Um . As we're coming to completion and…"
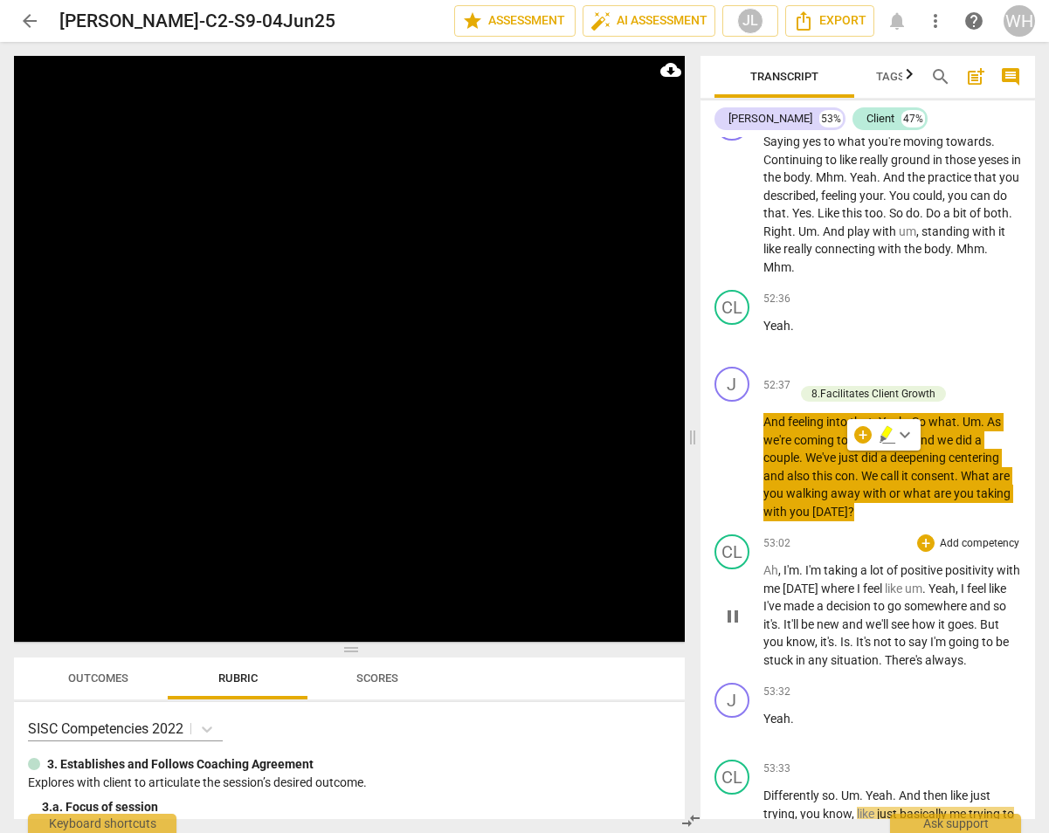
scroll to position [25487, 0]
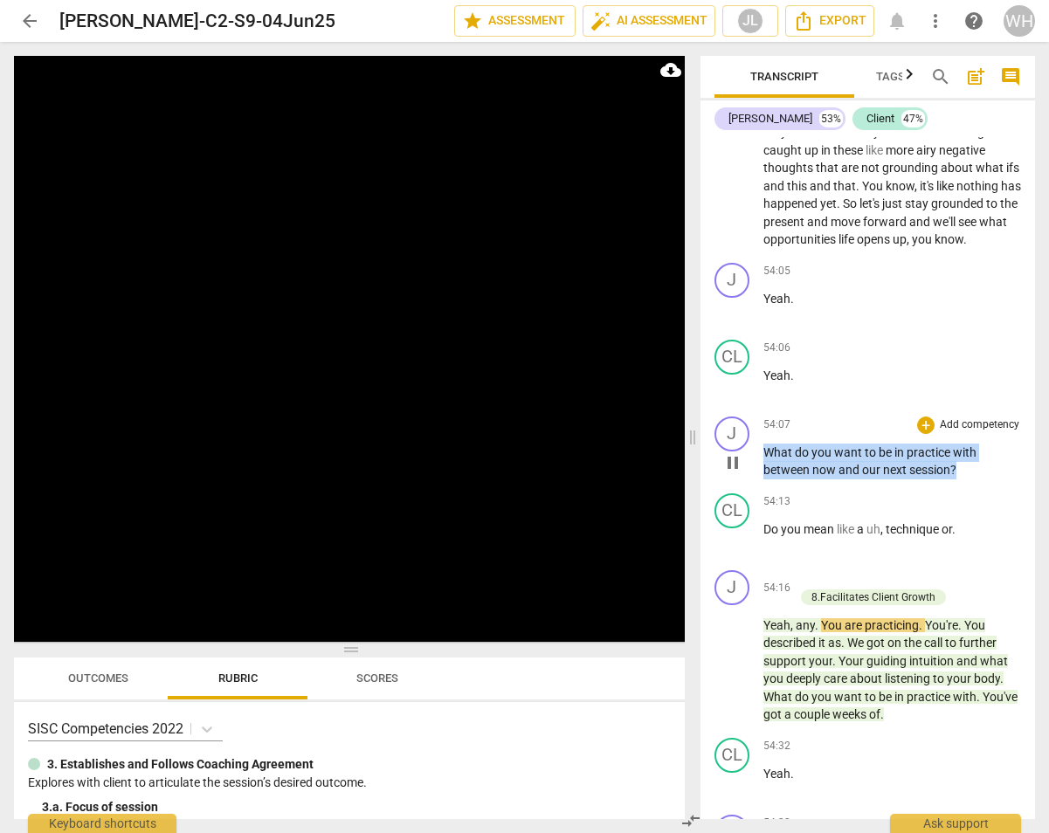
drag, startPoint x: 971, startPoint y: 453, endPoint x: 750, endPoint y: 430, distance: 222.2
click at [750, 430] on div "J play_arrow pause 54:07 + Add competency keyboard_arrow_right What do you want…" at bounding box center [868, 448] width 335 height 77
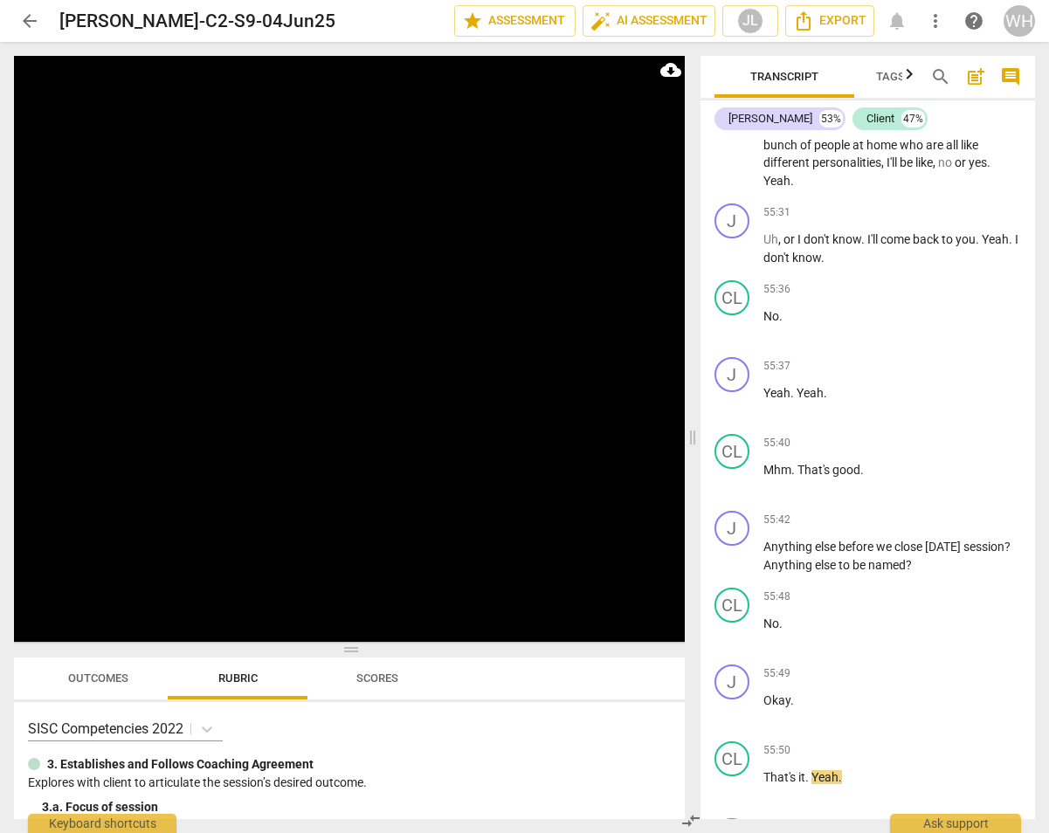
scroll to position [27220, 0]
